Goal: Task Accomplishment & Management: Use online tool/utility

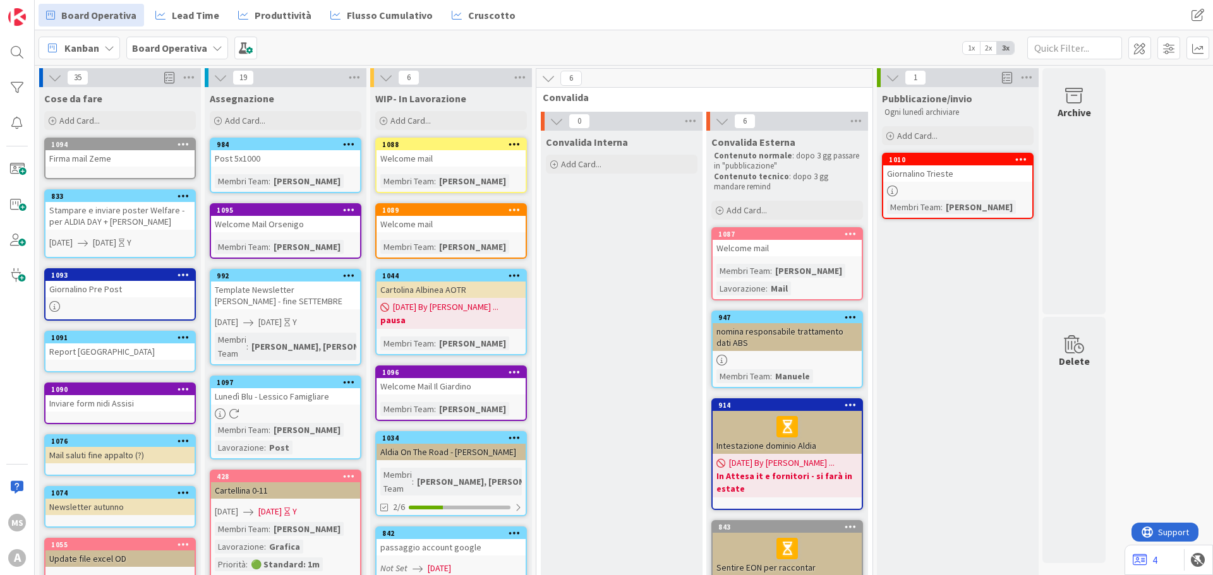
click at [473, 162] on div "Welcome mail" at bounding box center [450, 158] width 149 height 16
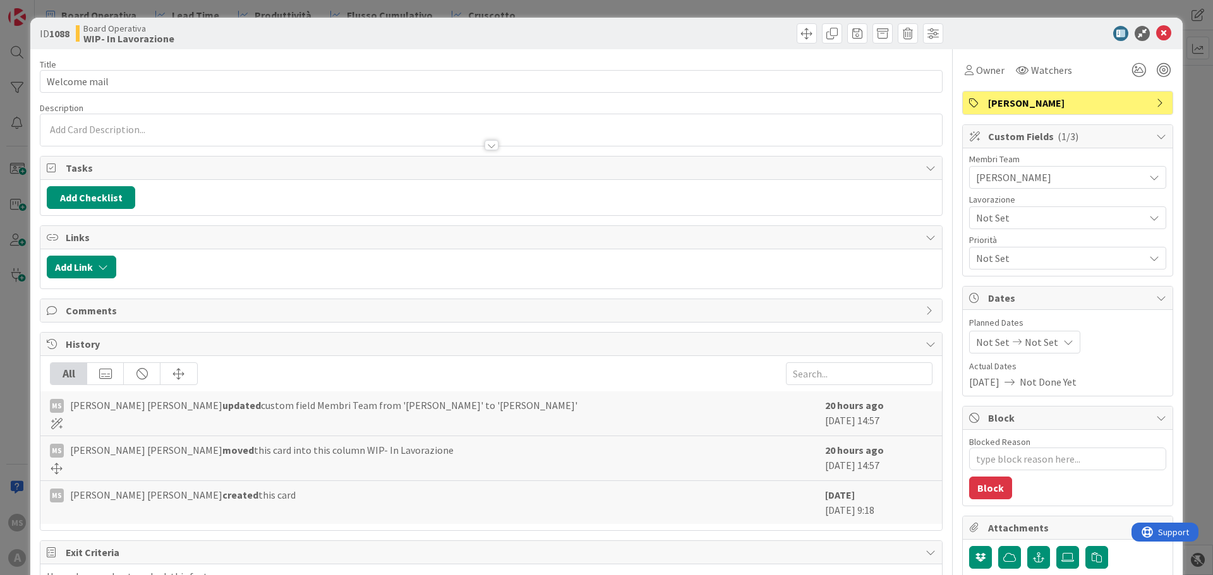
type textarea "x"
click at [991, 455] on textarea "Blocked Reason" at bounding box center [1067, 459] width 197 height 23
type textarea "i"
type textarea "x"
type textarea "in"
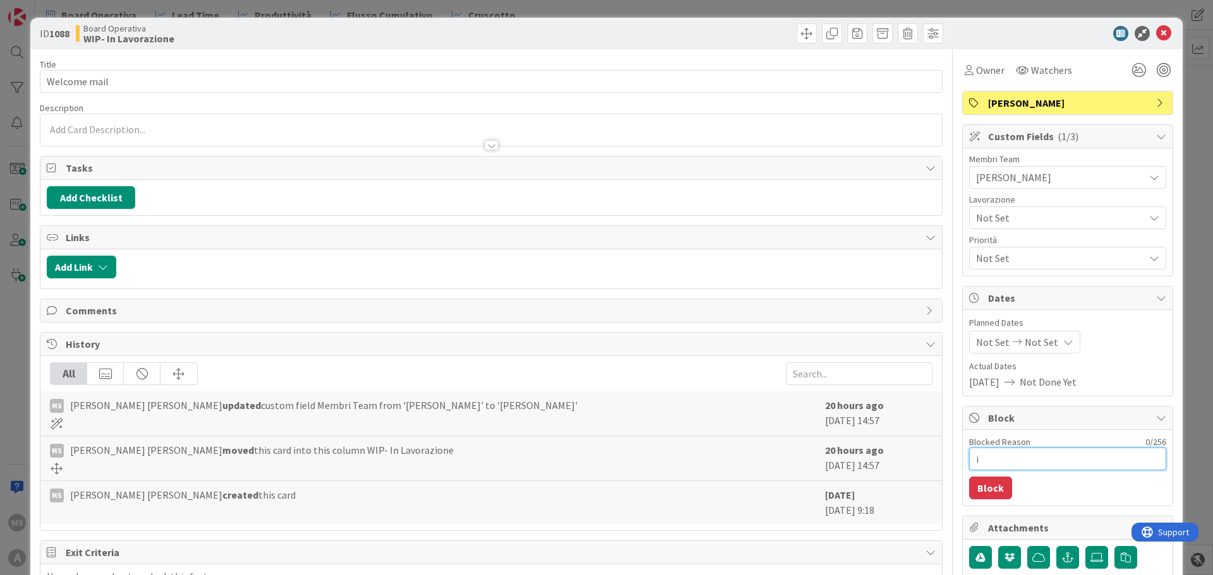
type textarea "x"
type textarea "in"
type textarea "x"
type textarea "in a"
type textarea "x"
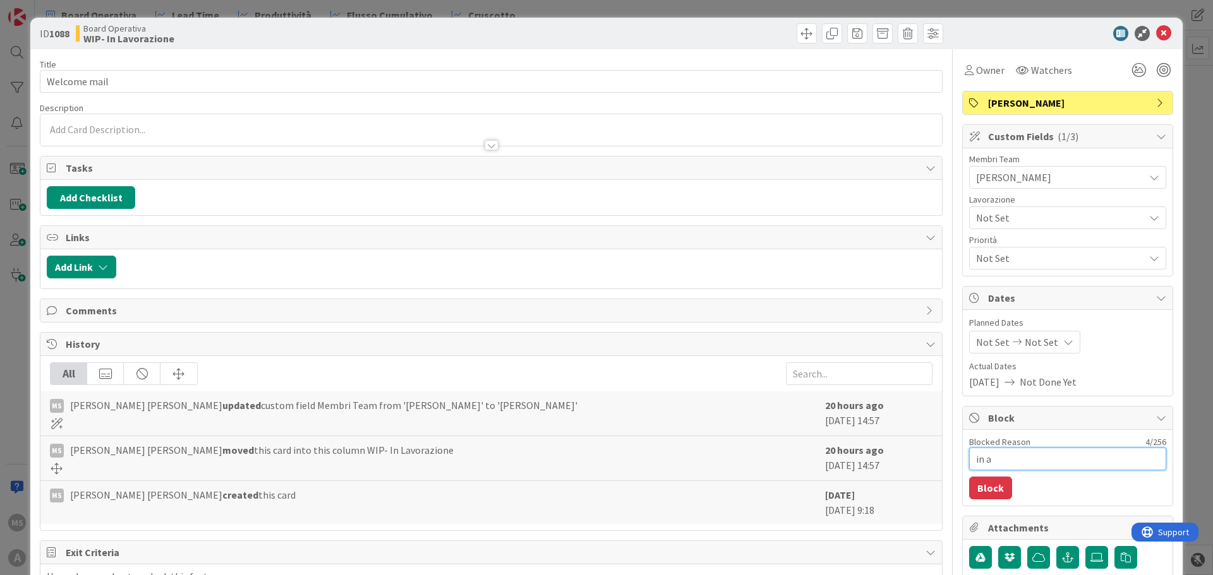
type textarea "in at"
type textarea "x"
type textarea "in att"
type textarea "x"
type textarea "in atte"
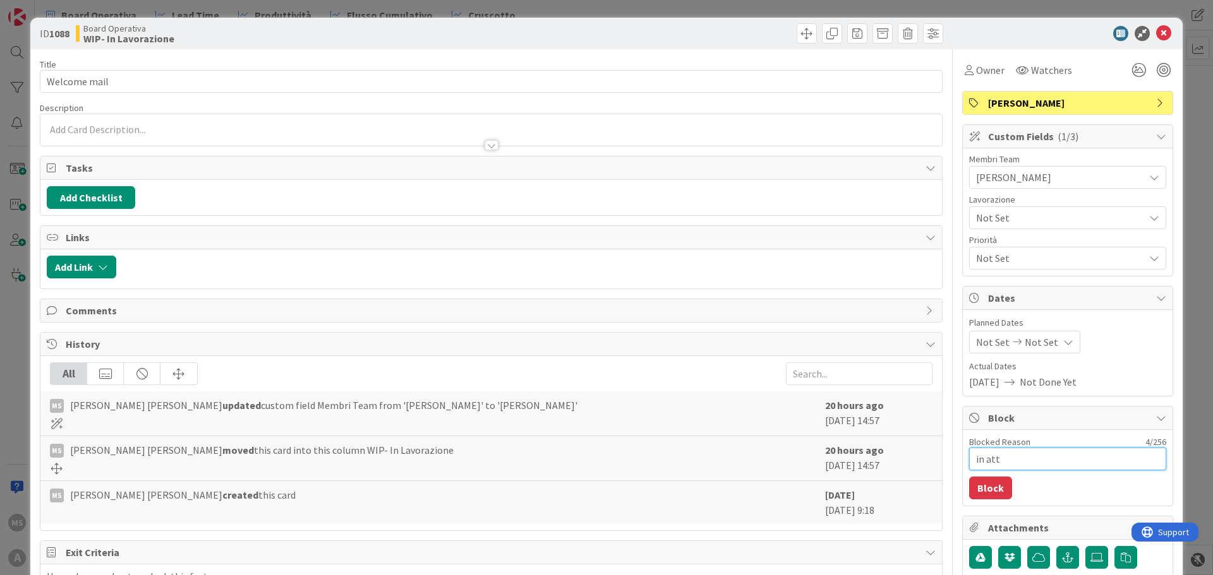
type textarea "x"
type textarea "in attes"
type textarea "x"
type textarea "in attesa"
type textarea "x"
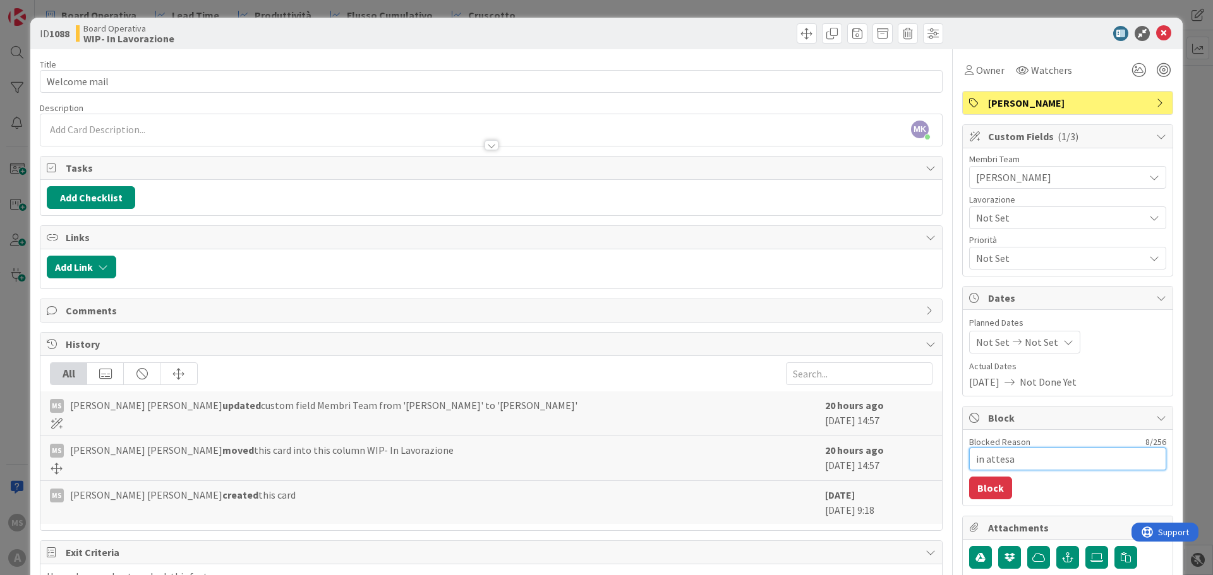
type textarea "in attesa"
type textarea "x"
type textarea "in attesa l"
type textarea "x"
type textarea "in attesa li"
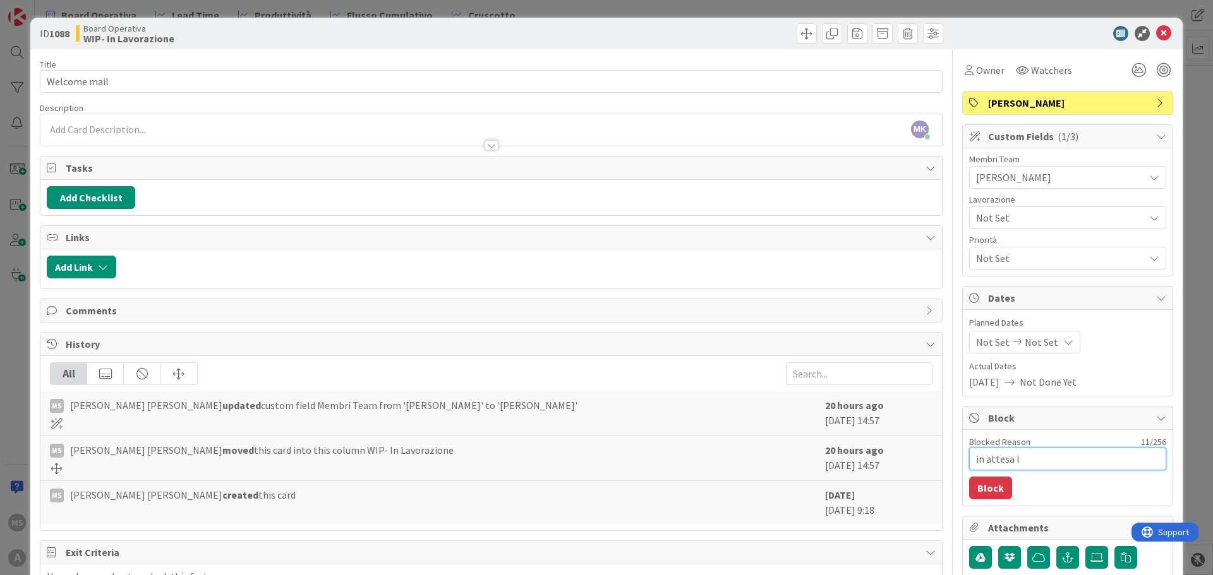
type textarea "x"
type textarea "in attesa [PERSON_NAME]"
type textarea "x"
type textarea "in attesa [PERSON_NAME]"
type textarea "x"
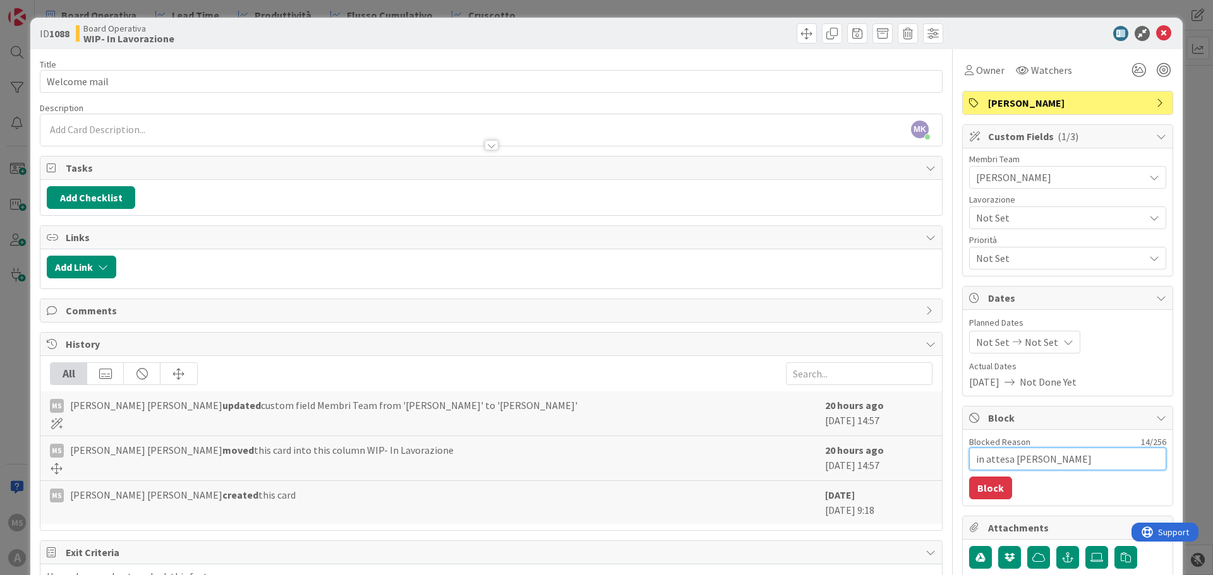
type textarea "in attesa [PERSON_NAME]"
type textarea "x"
type textarea "in attesa link"
type textarea "x"
type textarea "in attesa link"
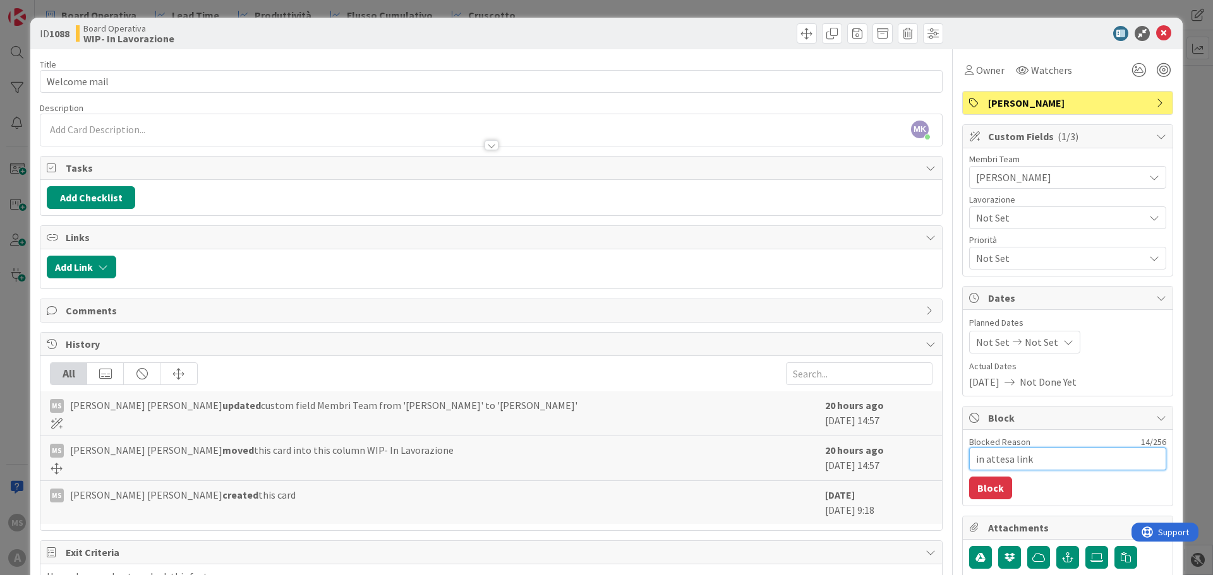
type textarea "x"
type textarea "in attesa link k"
type textarea "x"
type textarea "in attesa link ki"
type textarea "x"
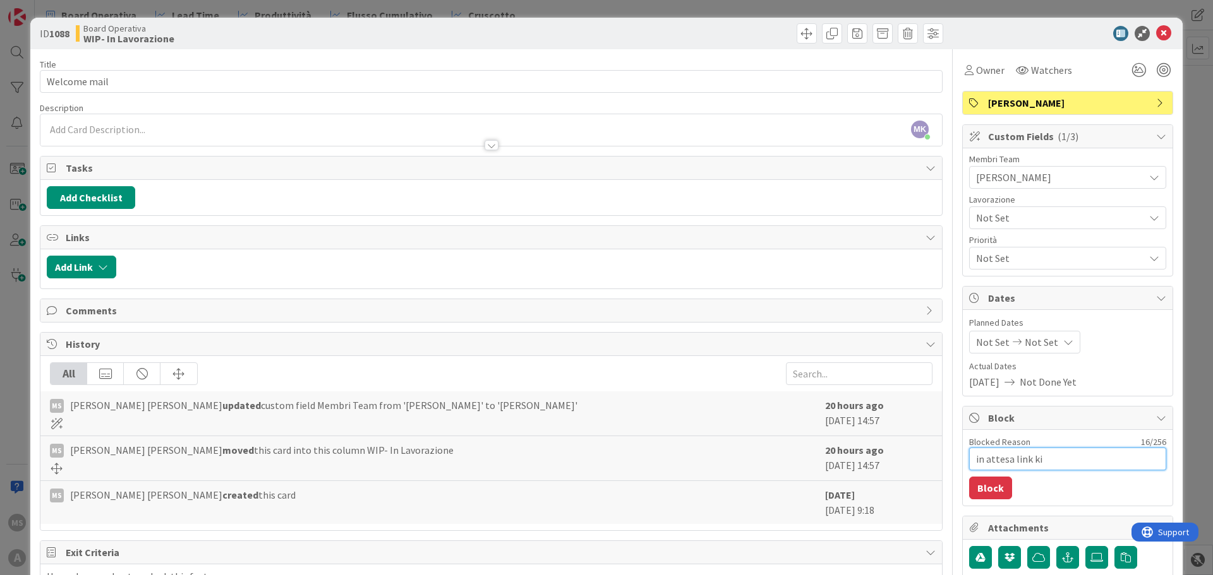
type textarea "in attesa link kin"
type textarea "x"
type textarea "in attesa link kind"
type textarea "x"
type textarea "in attesa link kinde"
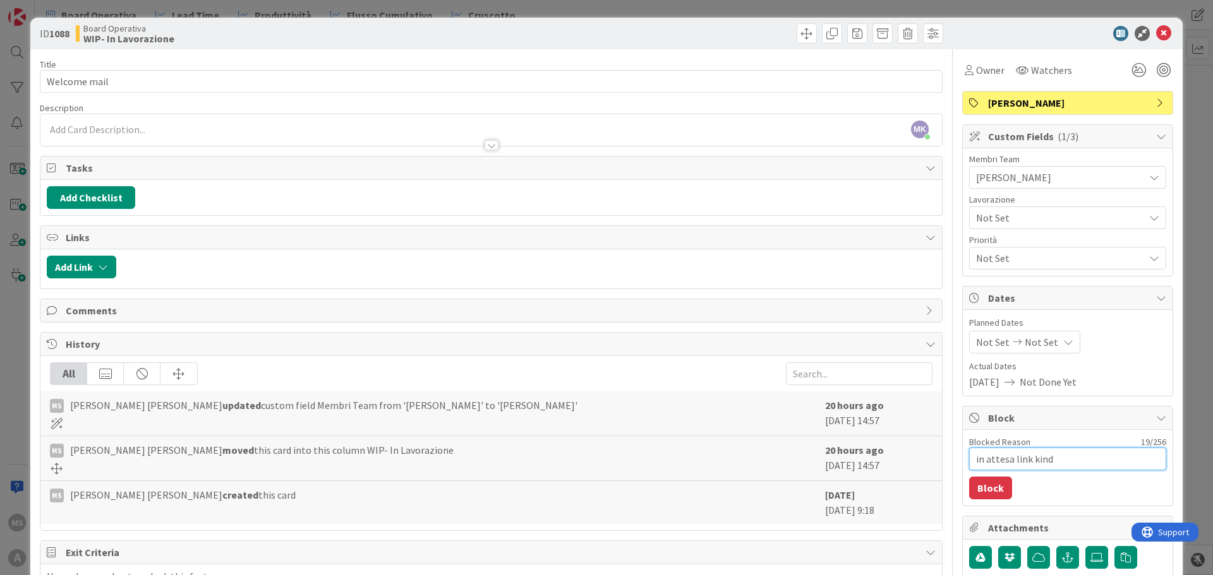
type textarea "x"
type textarea "in attesa link kinder"
type textarea "x"
type textarea "in attesa link kindera"
type textarea "x"
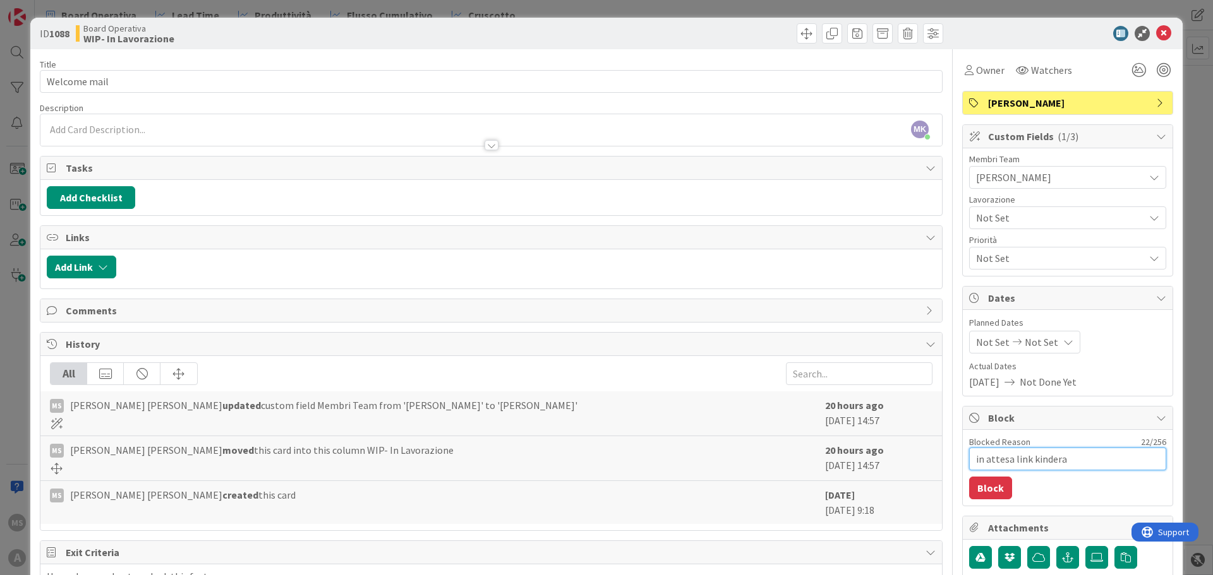
type textarea "in attesa link kinderat"
type textarea "x"
type textarea "in attesa link kinderatp"
type textarea "x"
type textarea "in attesa link kinderat"
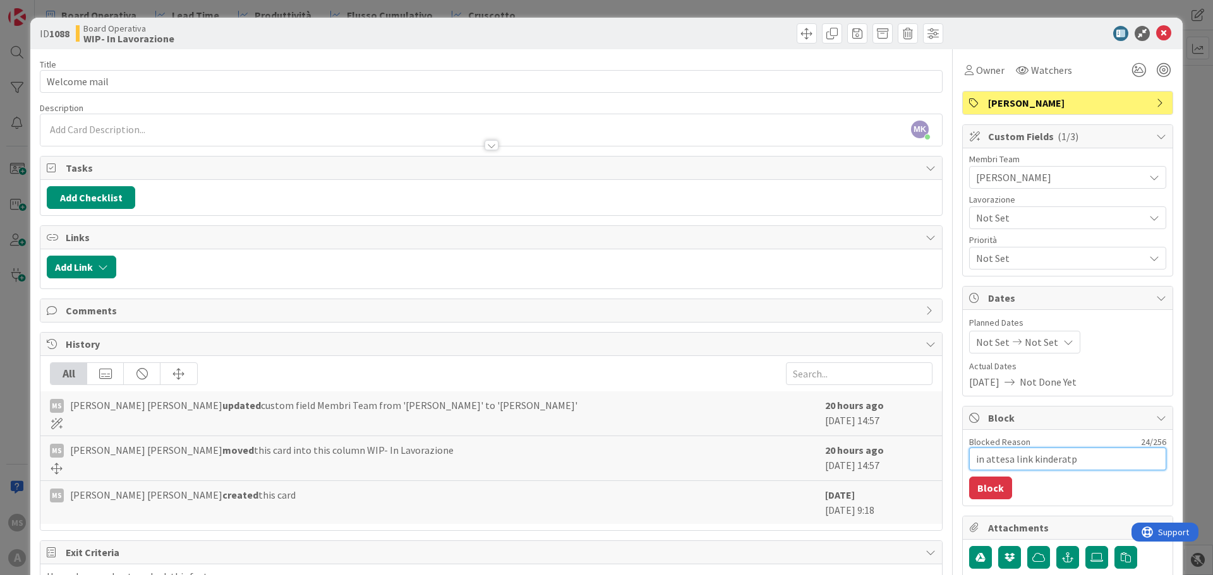
type textarea "x"
type textarea "in attesa link kindera"
type textarea "x"
type textarea "in attesa link kinder"
type textarea "x"
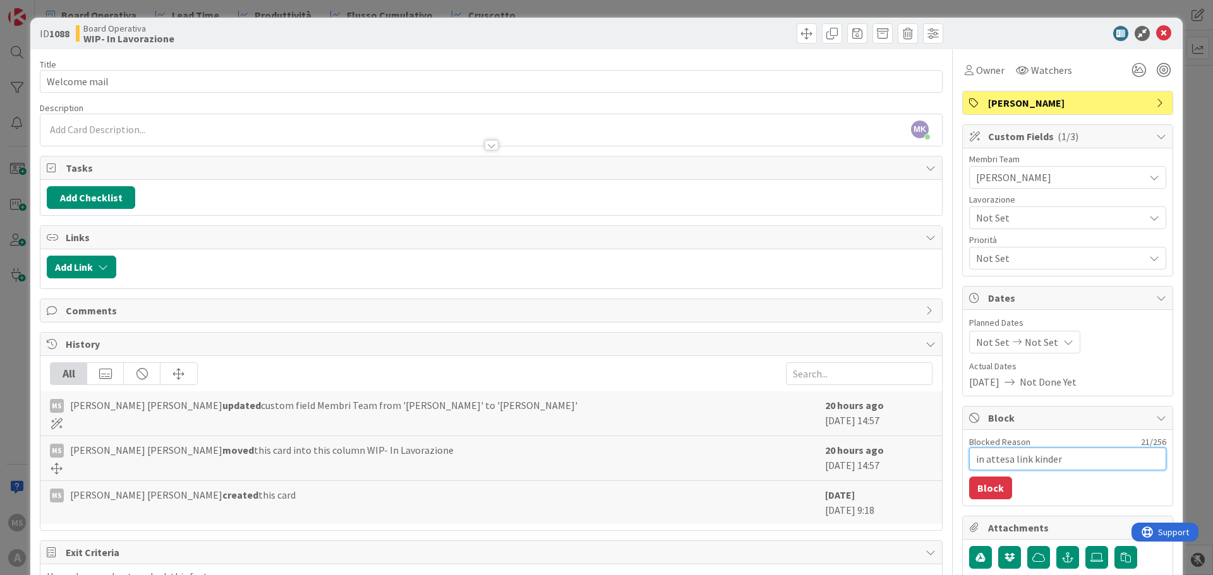
type textarea "in attesa link kinderr"
type textarea "x"
type textarea "in attesa link kinder"
type textarea "x"
type textarea "in attesa link kindert"
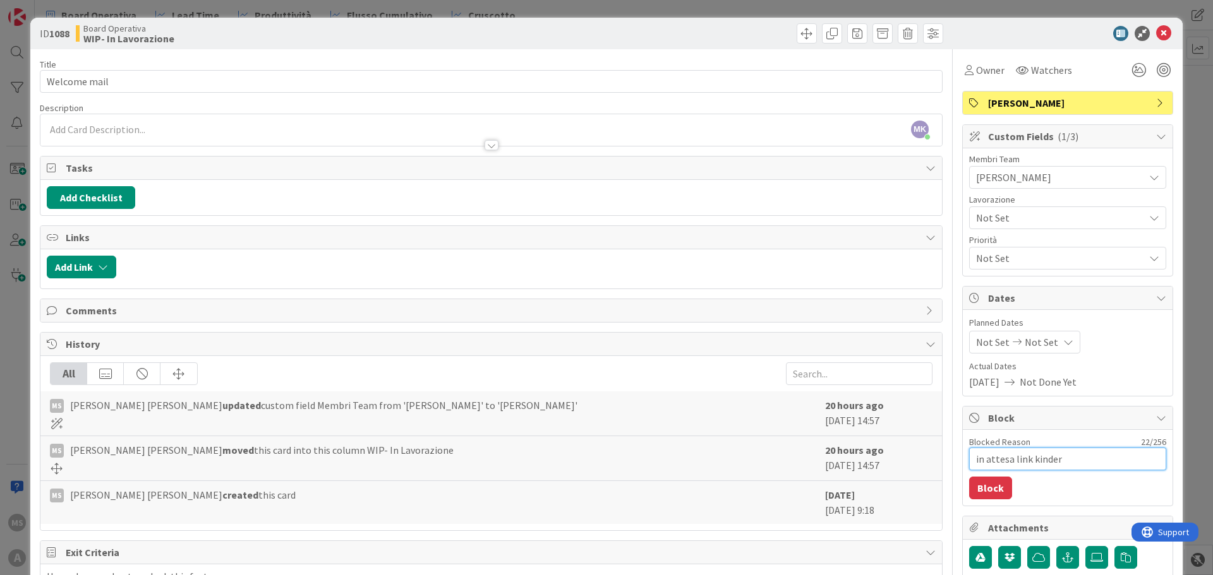
type textarea "x"
type textarea "in attesa link kinderta"
type textarea "x"
type textarea "in attesa link kindertap"
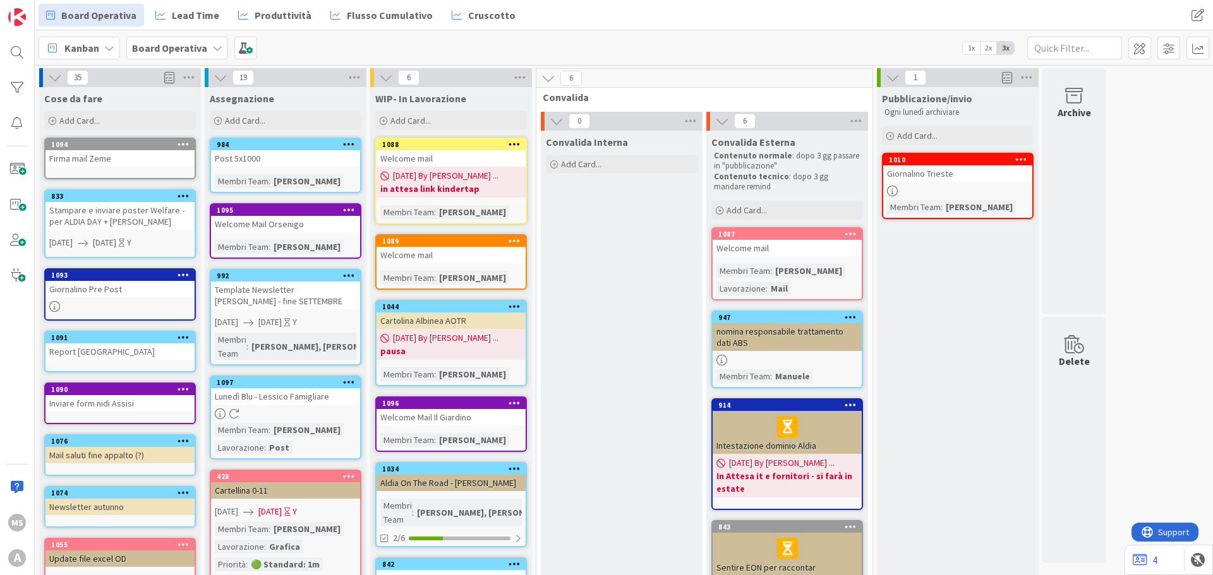
click at [410, 249] on div "Welcome mail" at bounding box center [450, 255] width 149 height 16
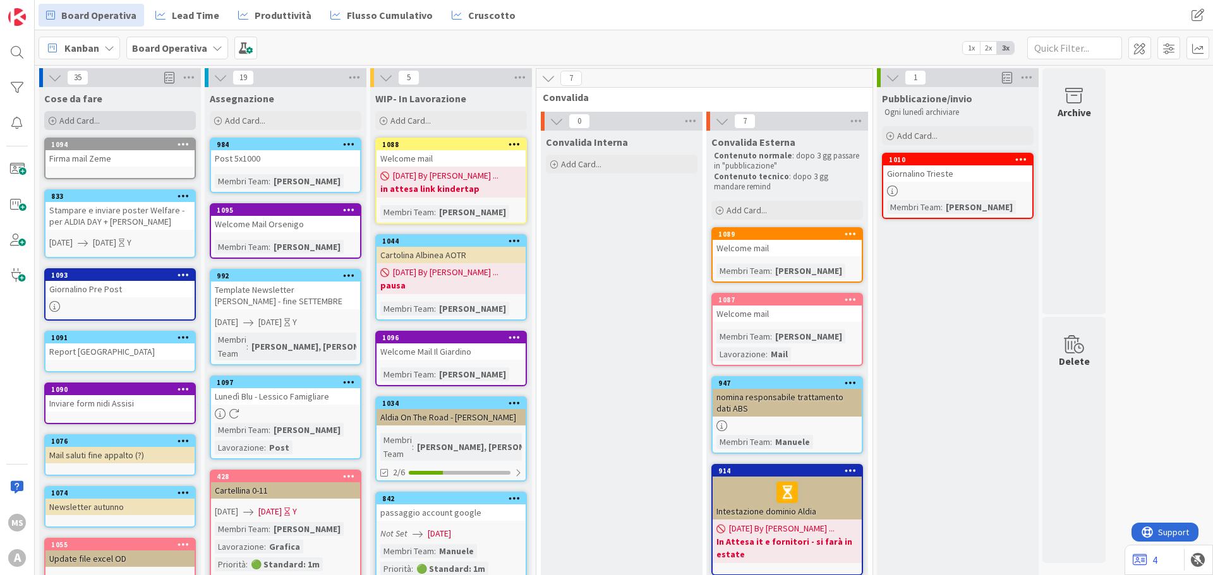
click at [131, 126] on div "Add Card..." at bounding box center [120, 120] width 152 height 19
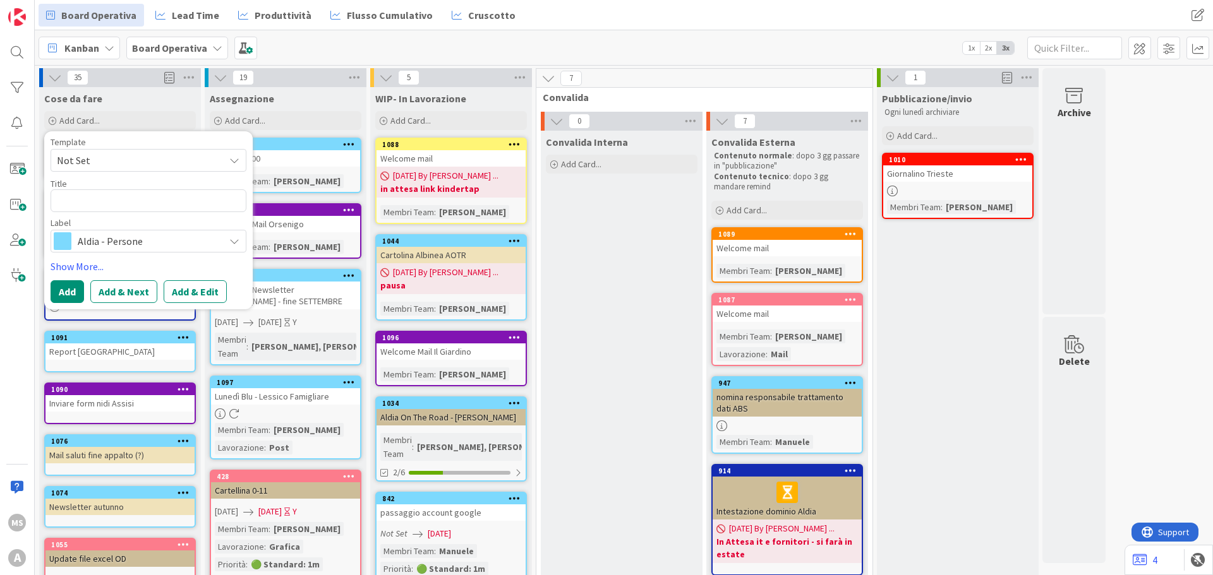
type textarea "x"
type textarea "h"
type textarea "x"
type textarea "he"
type textarea "x"
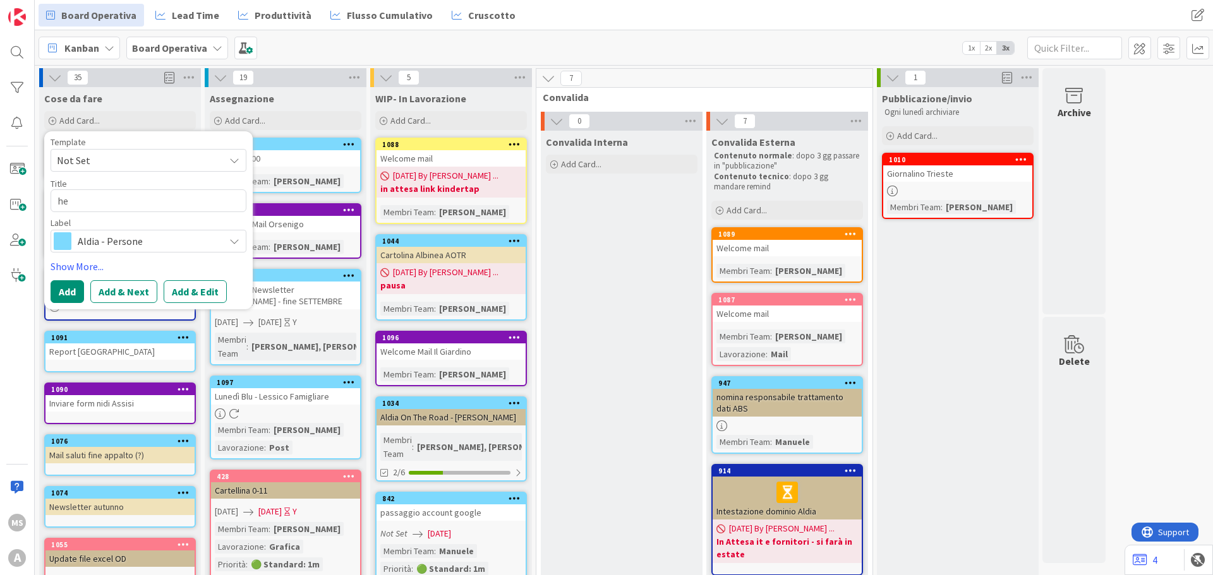
type textarea "hea"
type textarea "x"
type textarea "head"
type textarea "x"
type textarea "heade"
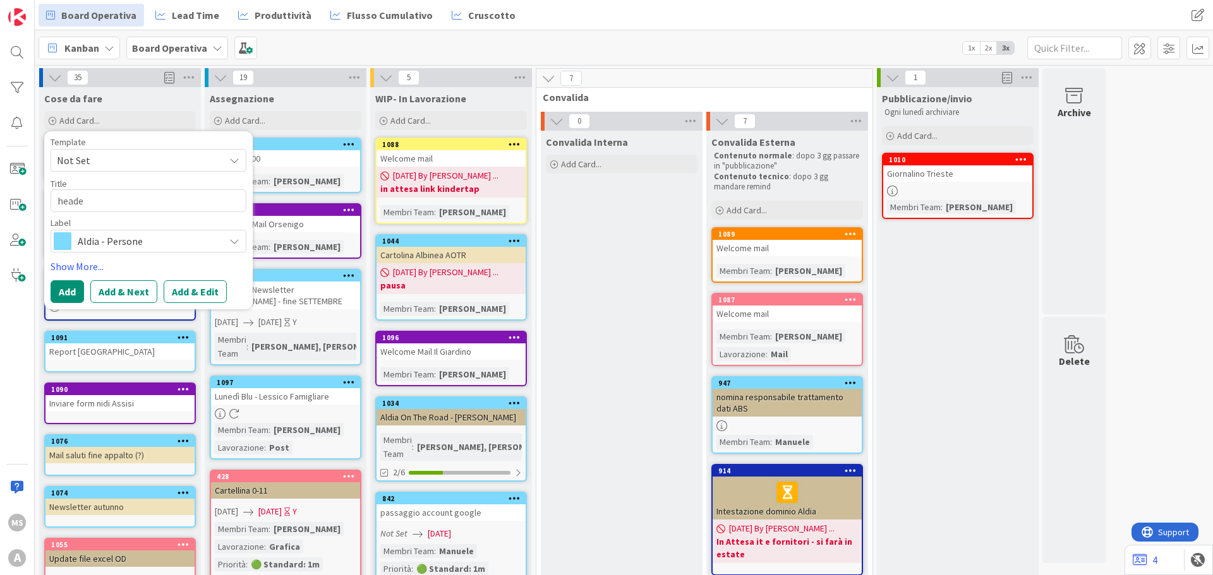
type textarea "x"
type textarea "heade"
type textarea "x"
type textarea "heade 5"
type textarea "x"
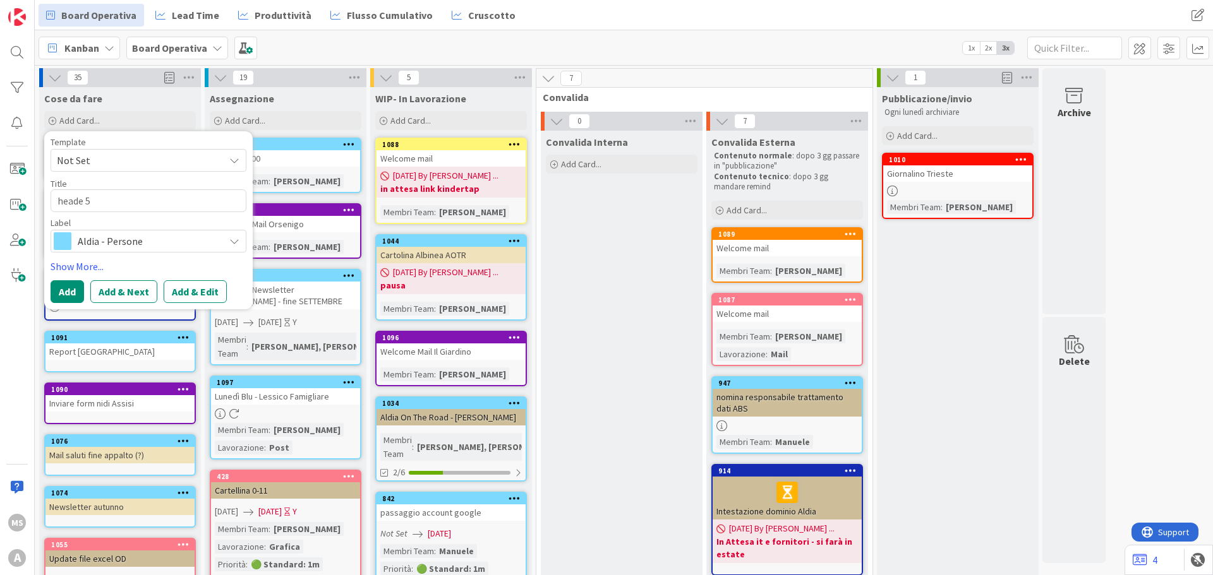
type textarea "heade"
type textarea "x"
type textarea "heade"
type textarea "x"
type textarea "head"
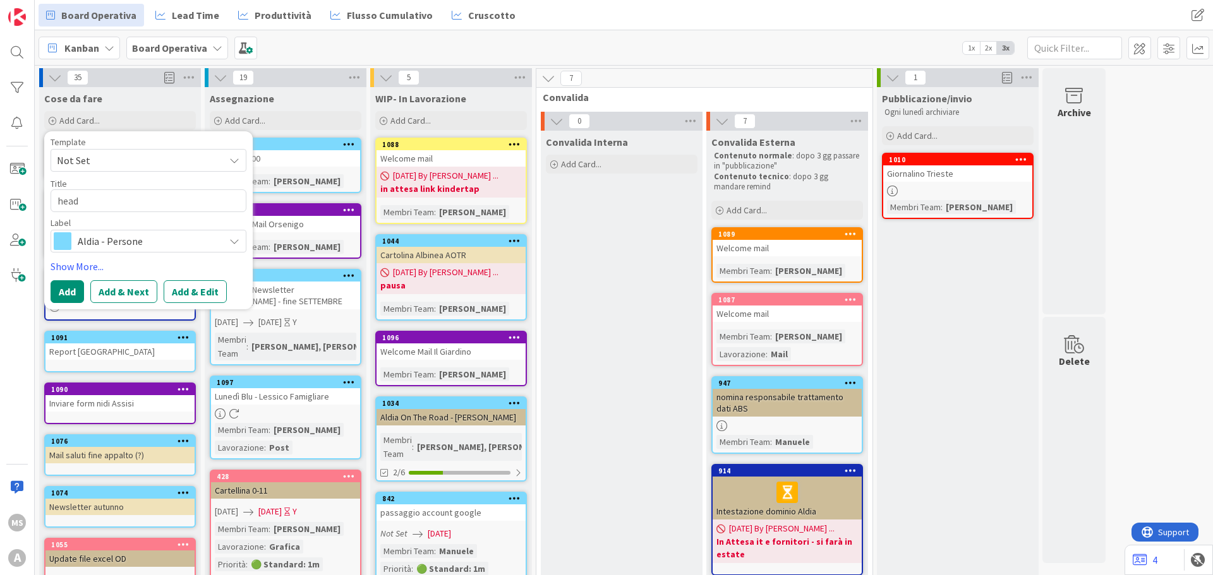
type textarea "x"
type textarea "heade"
type textarea "x"
type textarea "header"
type textarea "x"
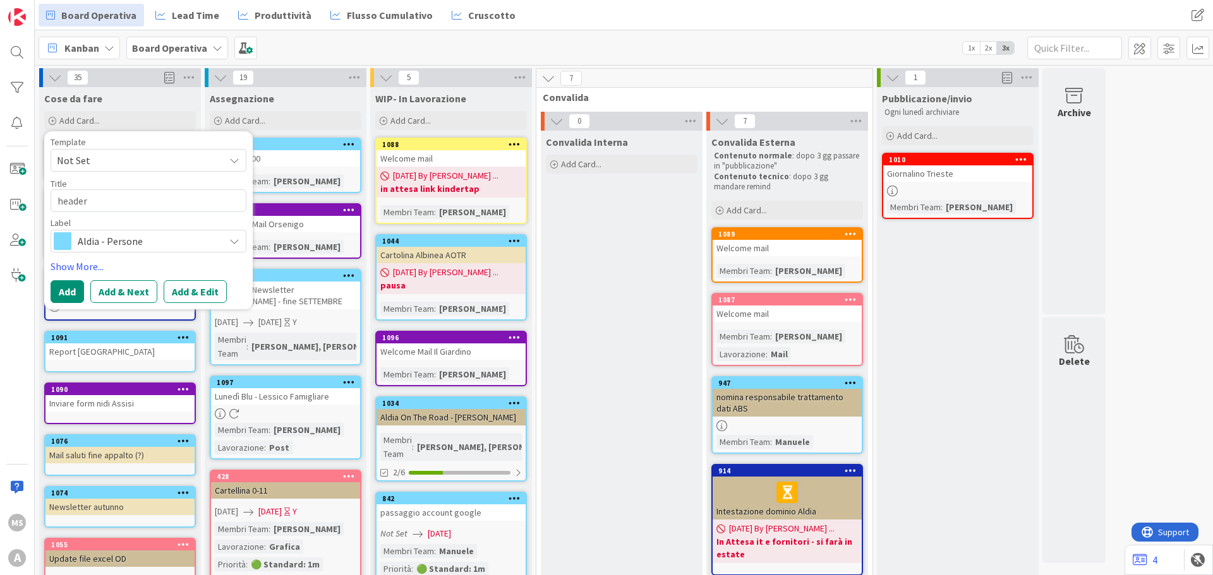
type textarea "header"
type textarea "x"
type textarea "header 5"
type textarea "x"
type textarea "header 5x"
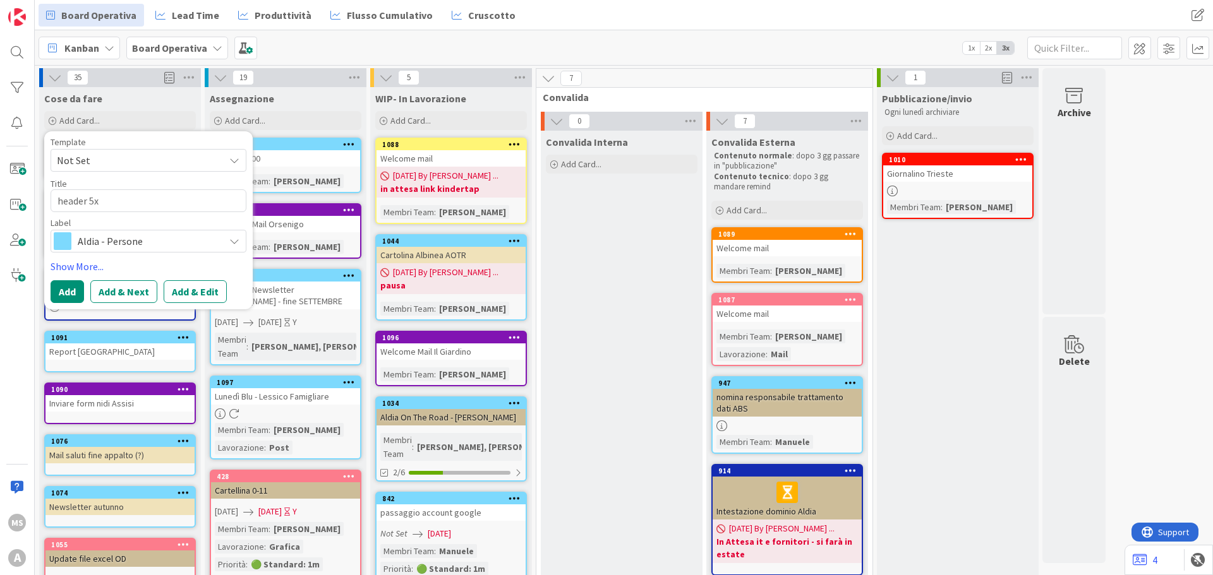
type textarea "x"
type textarea "header 5x1"
type textarea "x"
type textarea "header 5x10"
type textarea "x"
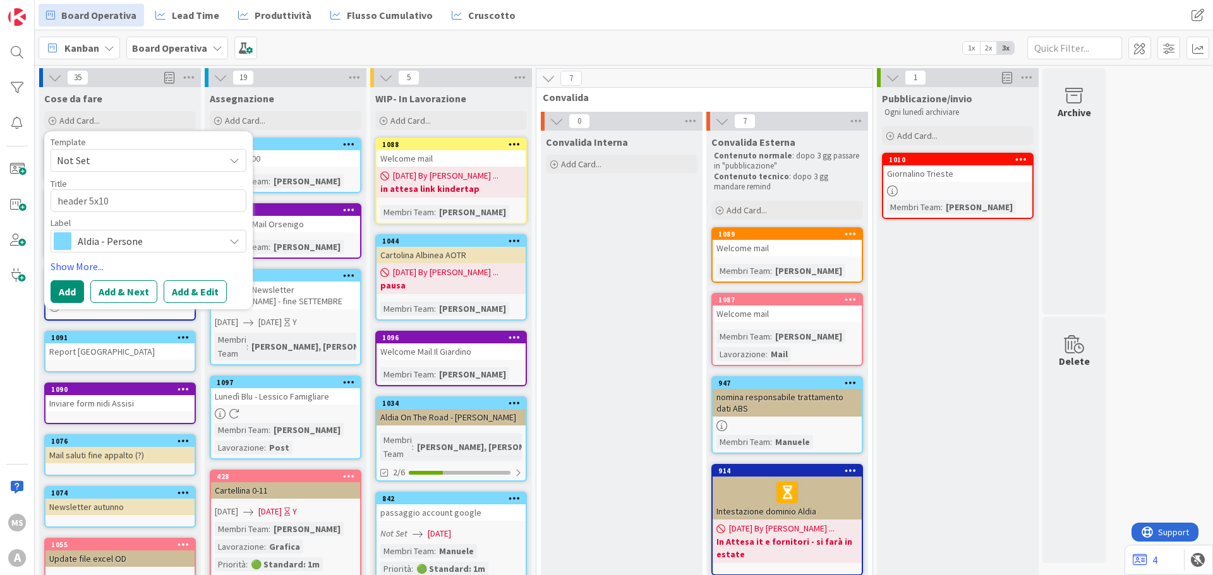
type textarea "header 5x100"
type textarea "x"
type textarea "header 5x1000"
click at [73, 282] on button "Add" at bounding box center [67, 291] width 33 height 23
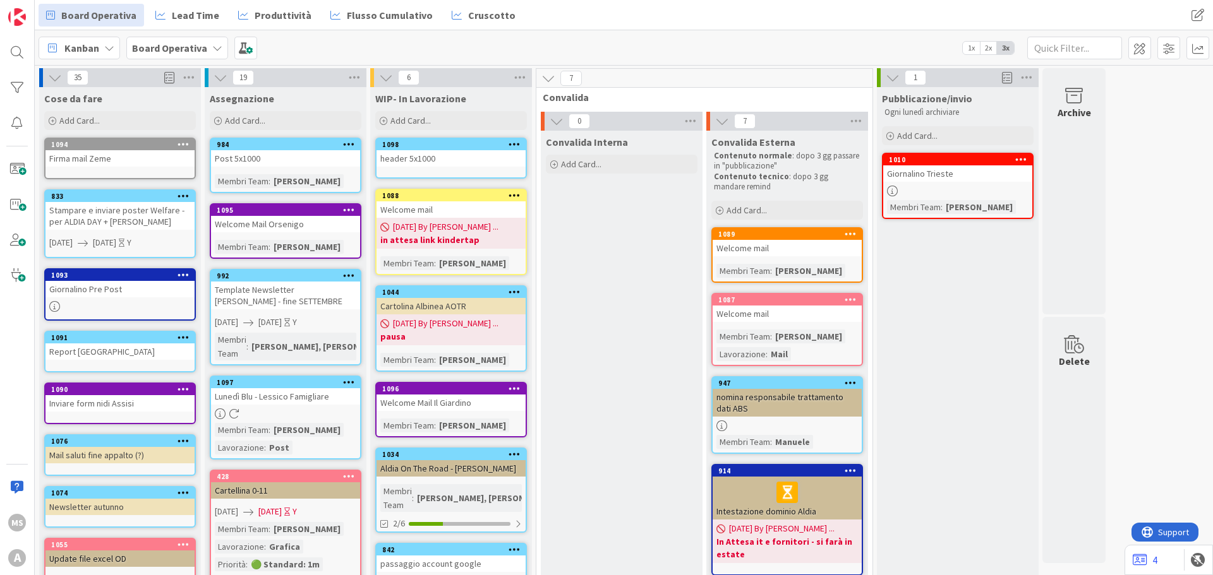
click at [474, 171] on link "1098 header 5x1000" at bounding box center [451, 158] width 152 height 41
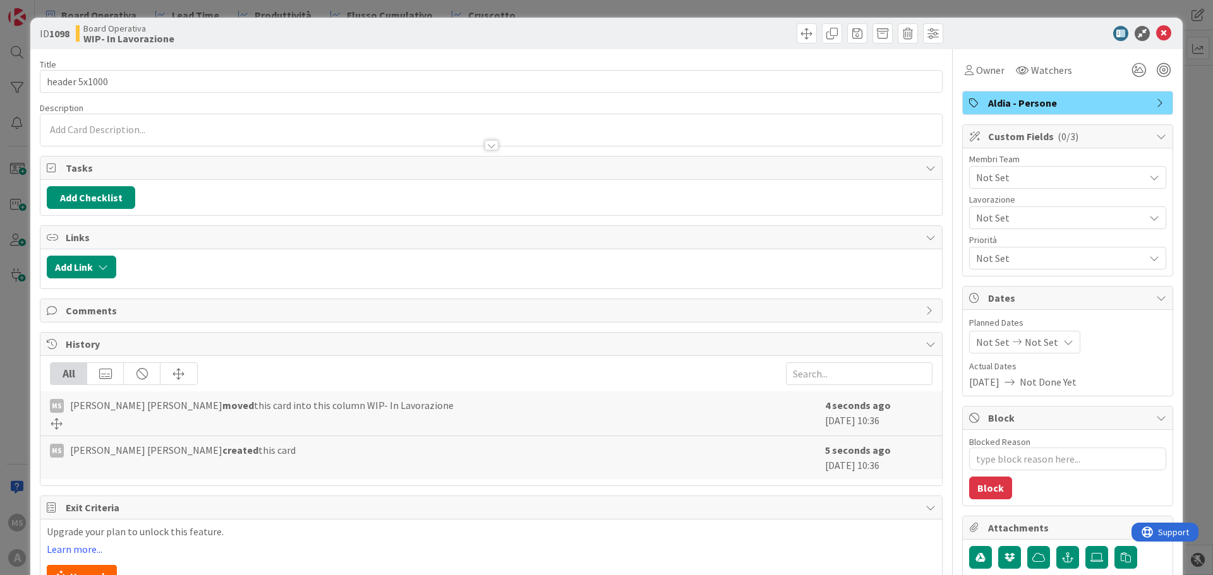
click at [1005, 186] on div "Not Set" at bounding box center [1067, 177] width 197 height 23
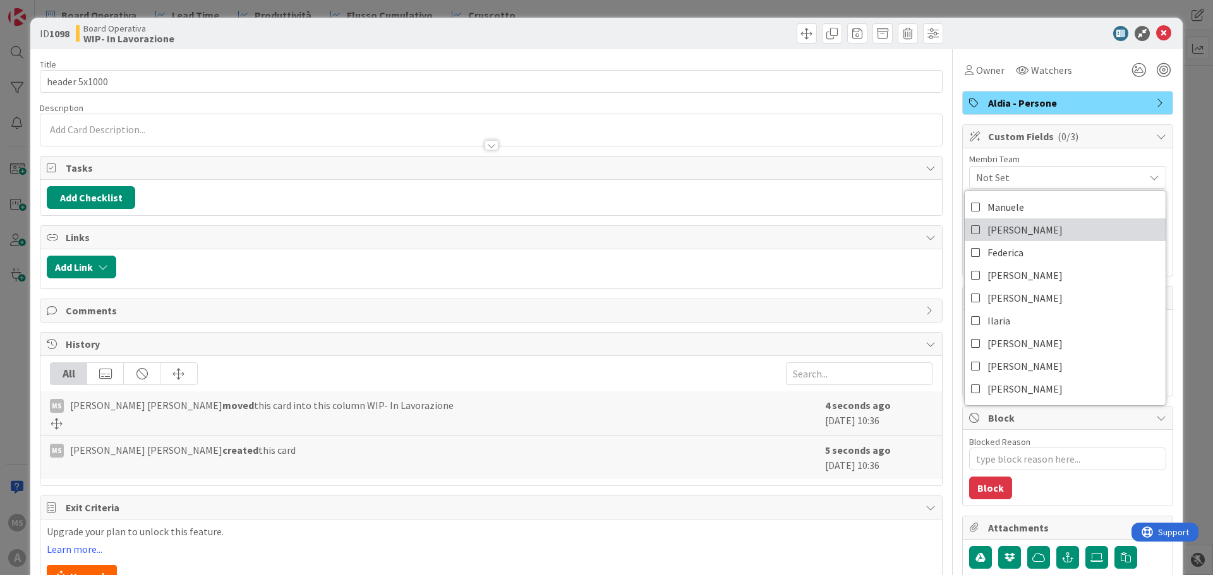
click at [997, 224] on span "[PERSON_NAME]" at bounding box center [1024, 229] width 75 height 19
click at [998, 181] on span "[PERSON_NAME]" at bounding box center [1060, 177] width 168 height 15
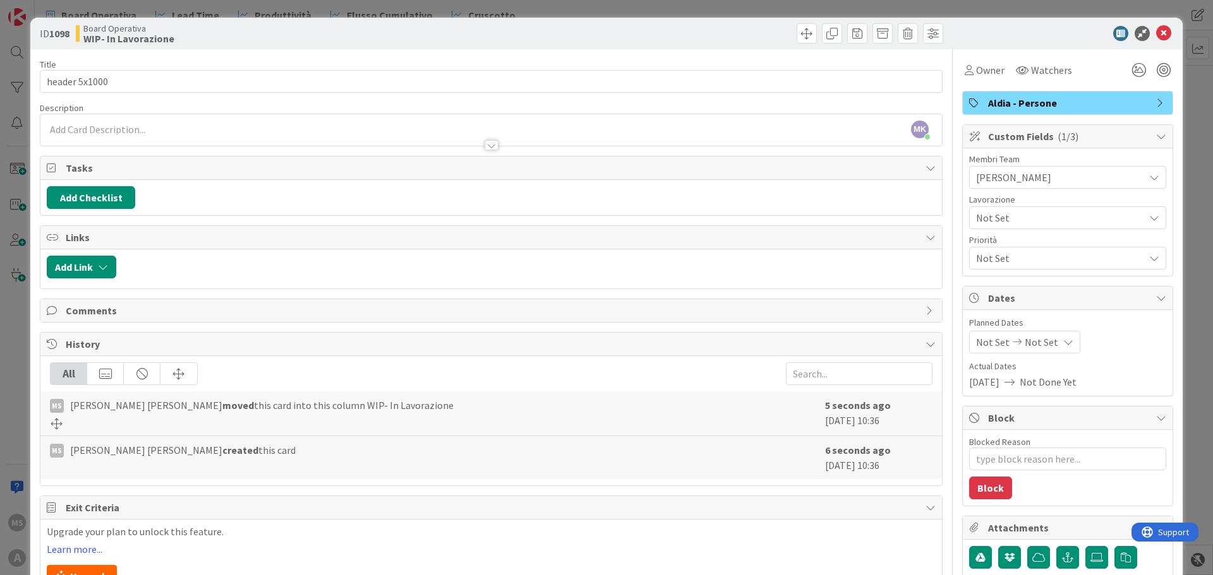
click at [986, 267] on div "Not Set" at bounding box center [1067, 258] width 197 height 23
click at [986, 261] on span "Not Set" at bounding box center [1060, 258] width 168 height 15
click at [986, 219] on span "Not Set" at bounding box center [1057, 218] width 162 height 18
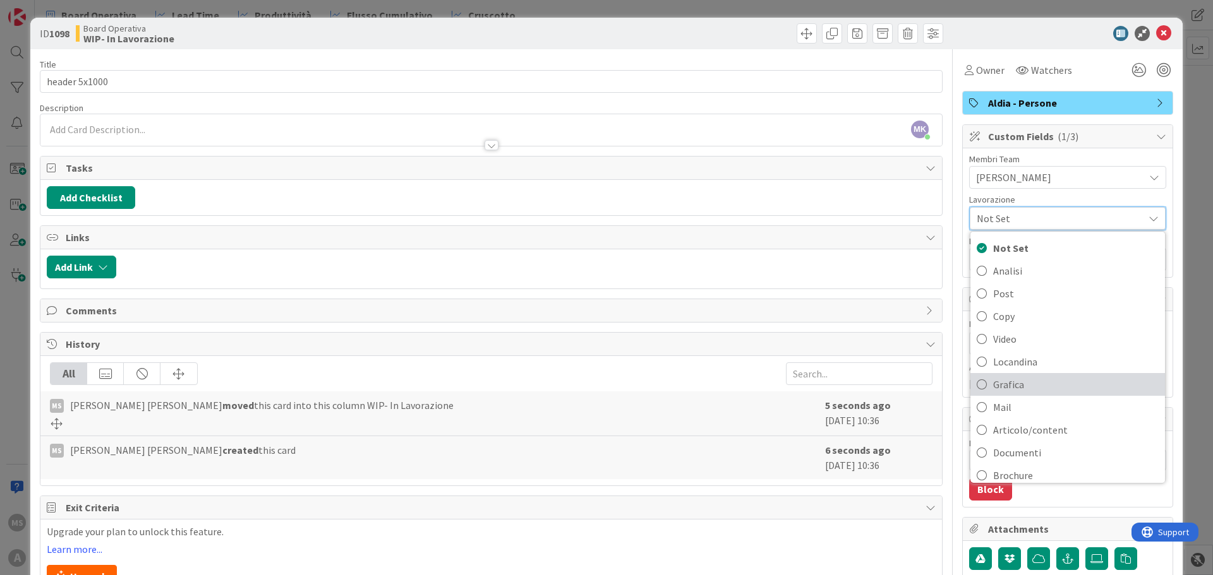
click at [993, 379] on span "Grafica" at bounding box center [1075, 384] width 165 height 19
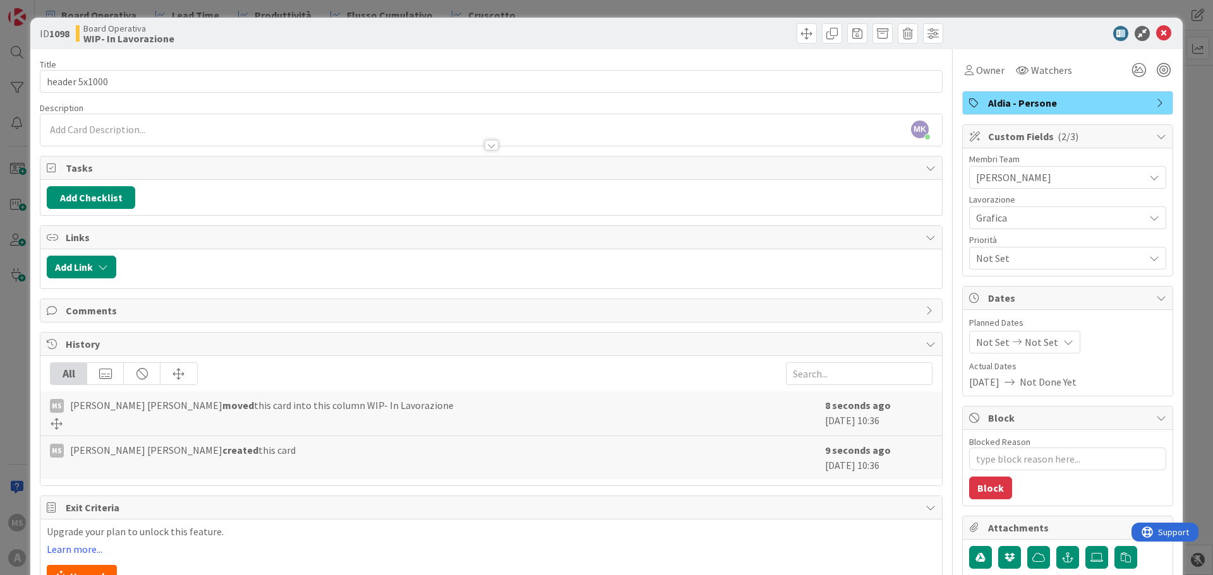
type textarea "x"
click at [1158, 21] on div "ID 1098 Board Operativa WIP- In Lavorazione" at bounding box center [606, 34] width 1152 height 32
click at [1156, 30] on icon at bounding box center [1163, 33] width 15 height 15
